Goal: Navigation & Orientation: Find specific page/section

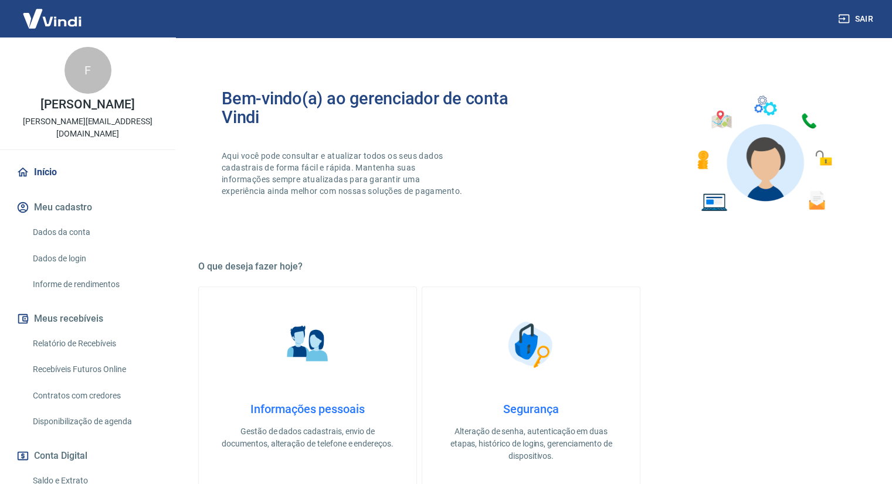
click at [52, 161] on link "Início" at bounding box center [87, 173] width 147 height 26
click at [54, 160] on link "Início" at bounding box center [87, 173] width 147 height 26
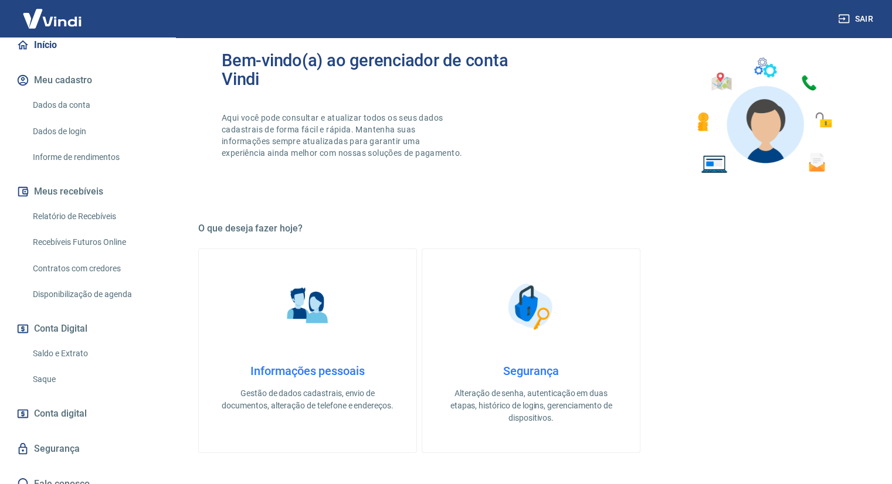
scroll to position [59, 0]
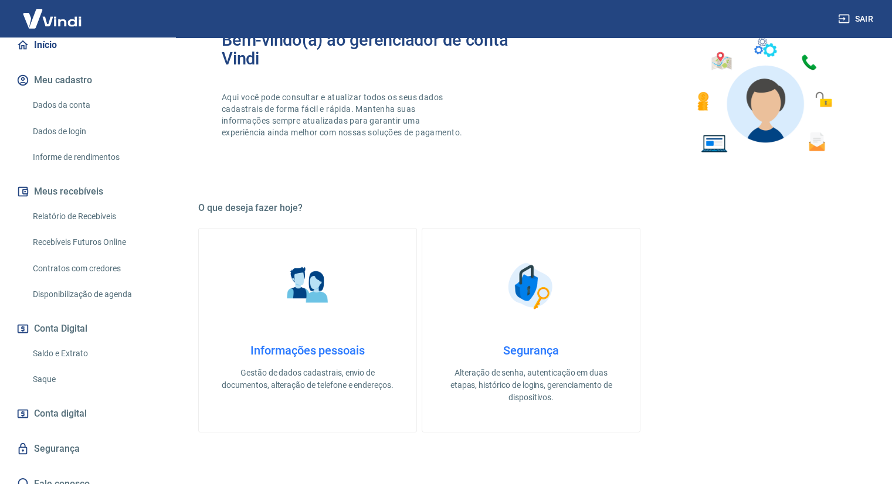
click at [53, 179] on button "Meus recebíveis" at bounding box center [87, 192] width 147 height 26
click at [56, 205] on link "Relatório de Recebíveis" at bounding box center [94, 217] width 133 height 24
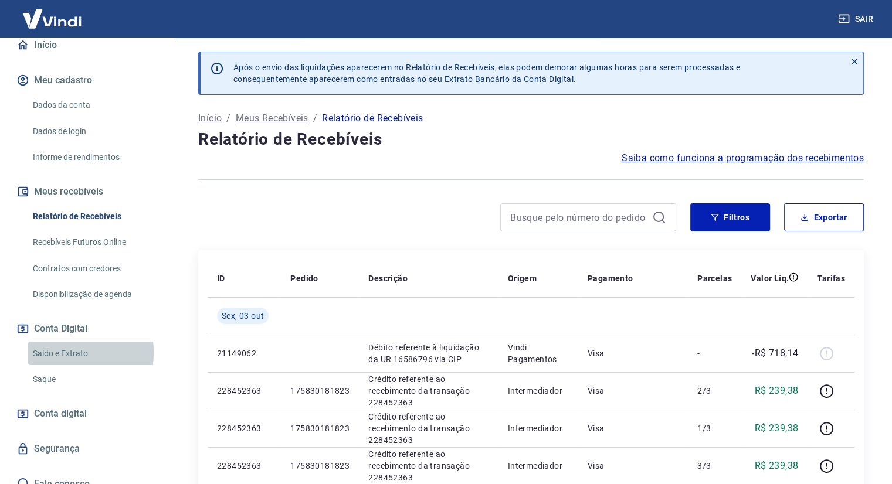
click at [48, 342] on link "Saldo e Extrato" at bounding box center [94, 354] width 133 height 24
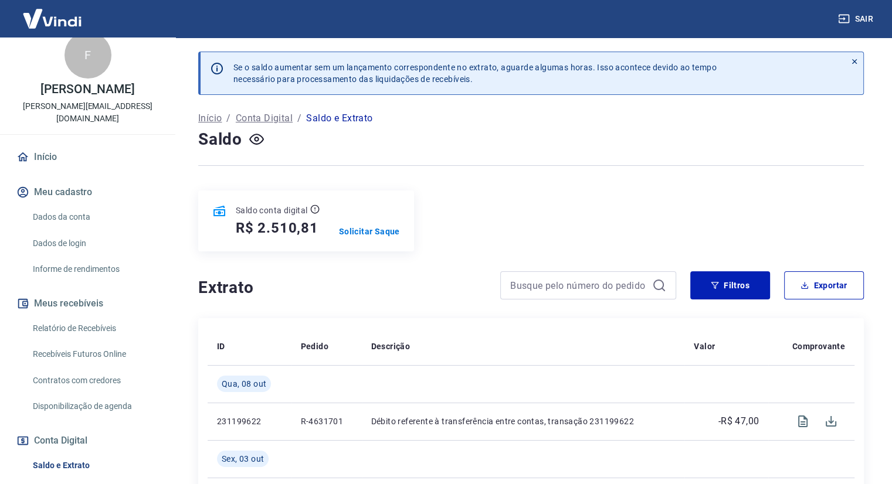
scroll to position [10, 0]
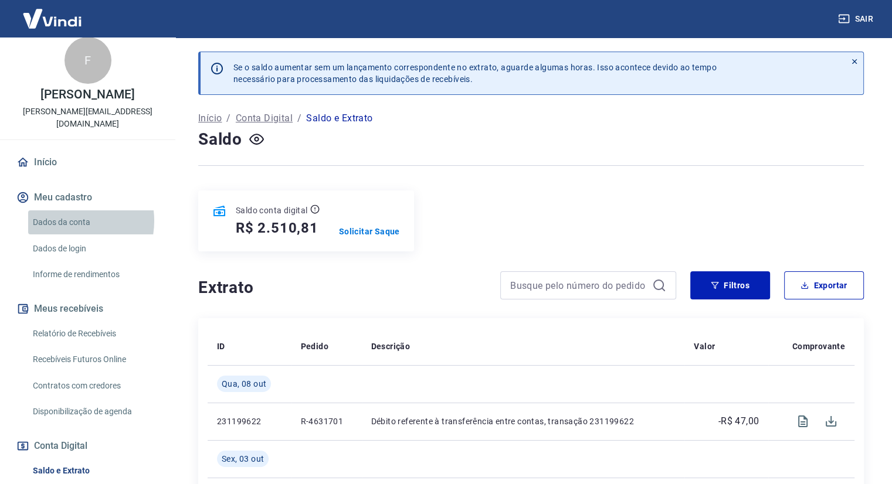
click at [67, 211] on link "Dados da conta" at bounding box center [94, 223] width 133 height 24
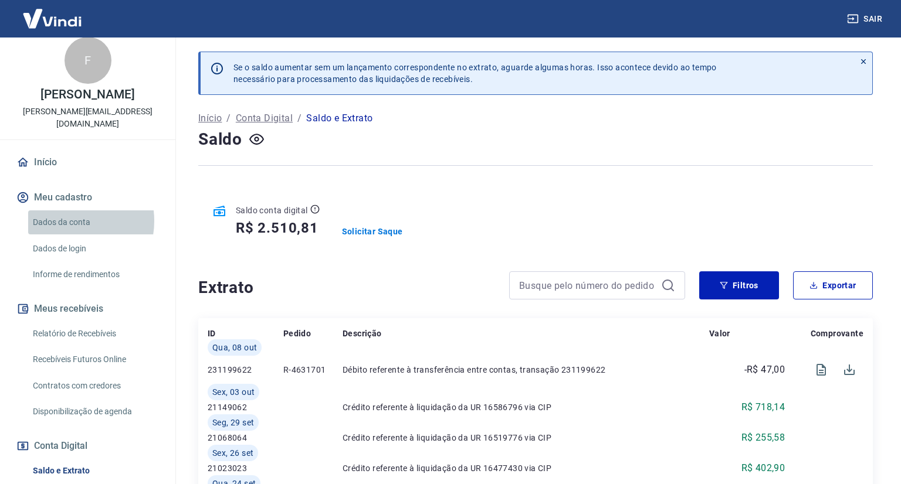
select select "SP"
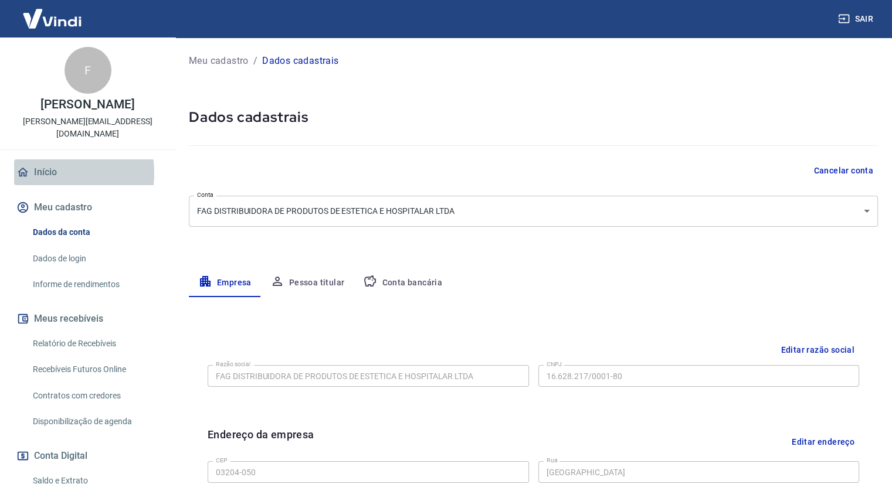
click at [42, 161] on link "Início" at bounding box center [87, 173] width 147 height 26
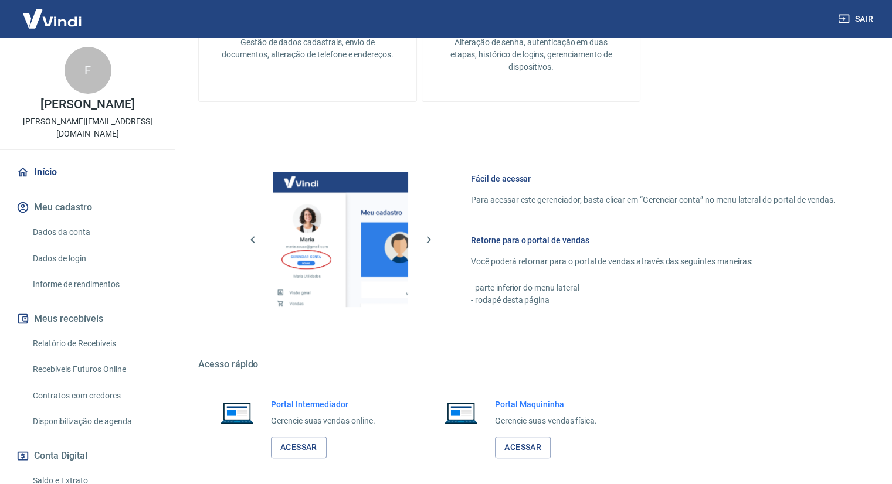
scroll to position [441, 0]
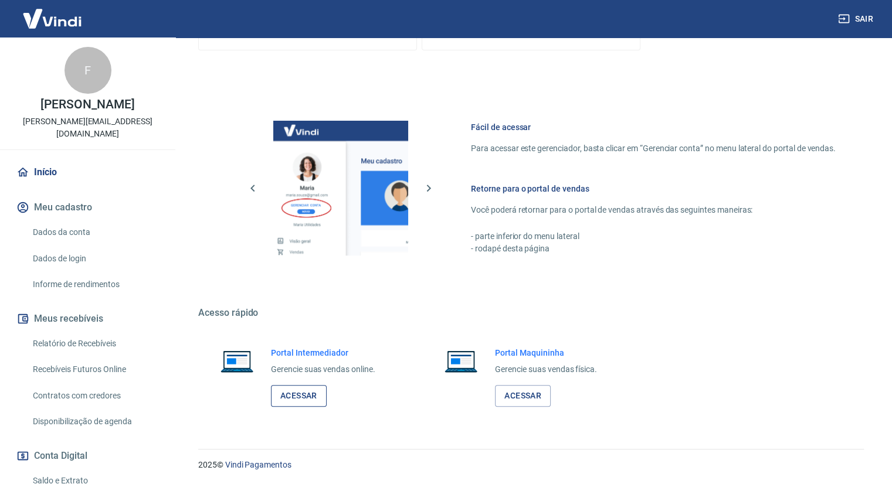
click at [290, 391] on link "Acessar" at bounding box center [299, 396] width 56 height 22
